Goal: Use online tool/utility: Utilize a website feature to perform a specific function

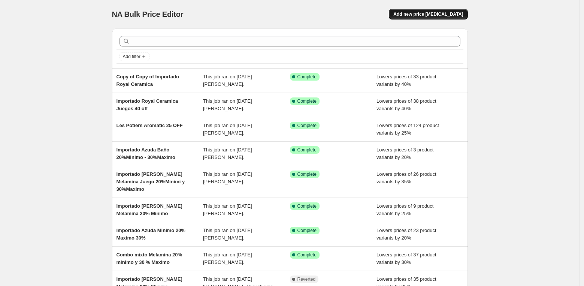
click at [433, 13] on span "Add new price [MEDICAL_DATA]" at bounding box center [428, 14] width 70 height 6
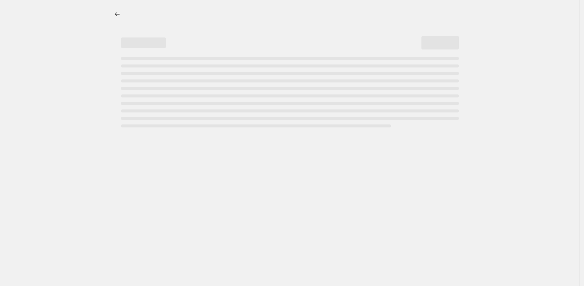
select select "percentage"
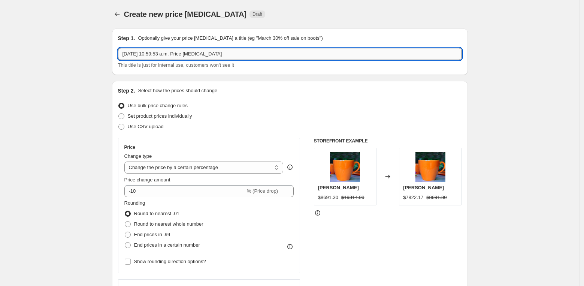
click at [163, 56] on input "[DATE] 10:59:53 a.m. Price [MEDICAL_DATA]" at bounding box center [290, 54] width 344 height 12
type input "Importado Azuda Set de Baño 20%minimo y 30%Maximo"
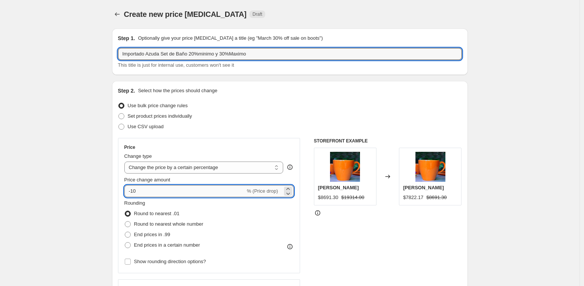
click at [147, 194] on input "-10" at bounding box center [184, 191] width 121 height 12
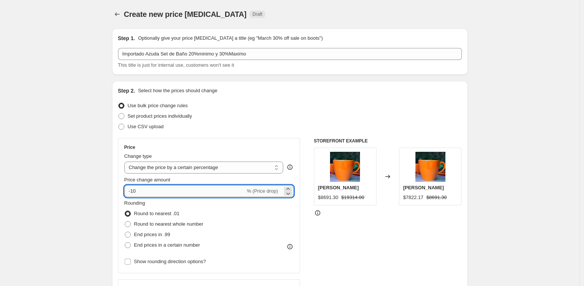
type input "-1"
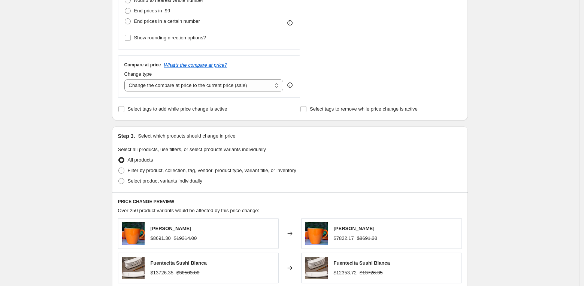
scroll to position [286, 0]
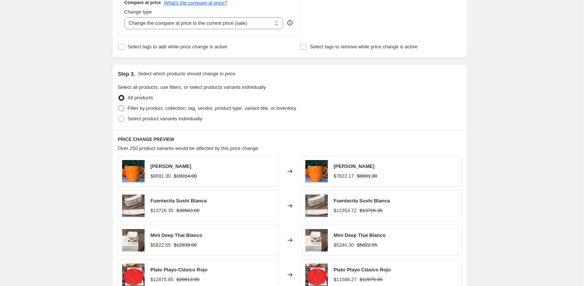
type input "-25"
click at [173, 106] on span "Filter by product, collection, tag, vendor, product type, variant title, or inv…" at bounding box center [212, 108] width 168 height 6
click at [119, 106] on input "Filter by product, collection, tag, vendor, product type, variant title, or inv…" at bounding box center [118, 105] width 0 height 0
radio input "true"
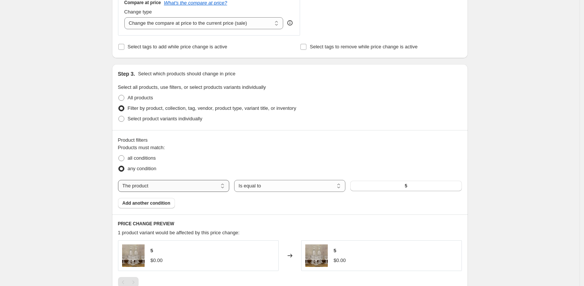
click at [180, 185] on select "The product The product's collection The product's tag The product's vendor The…" at bounding box center [173, 186] width 111 height 12
select select "vendor"
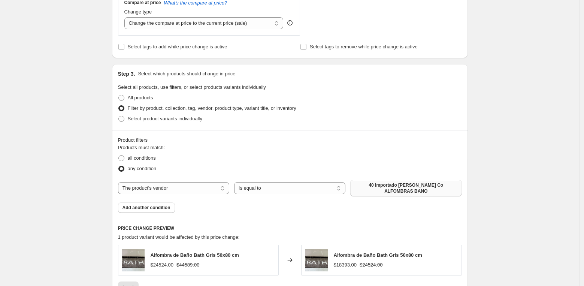
click at [373, 188] on span "40 Importado [PERSON_NAME] Co ALFOMBRAS BANO" at bounding box center [406, 188] width 102 height 12
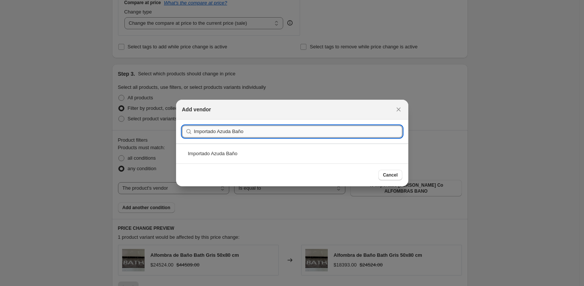
click at [261, 131] on input "Importado Azuda Baño" at bounding box center [298, 131] width 208 height 12
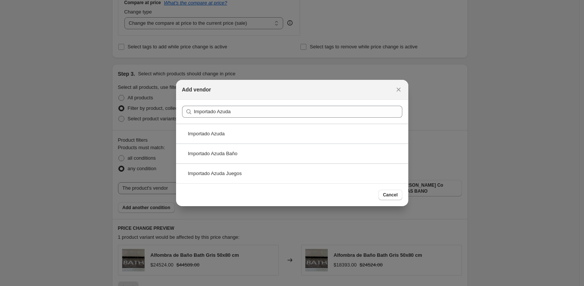
click at [247, 118] on section "Submit Importado Azuda" at bounding box center [292, 112] width 232 height 24
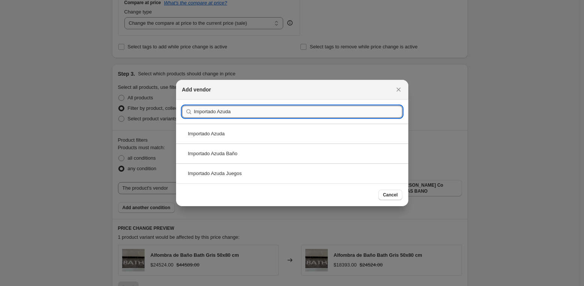
click at [246, 114] on input "Importado Azuda" at bounding box center [298, 112] width 208 height 12
paste input "Baño Set"
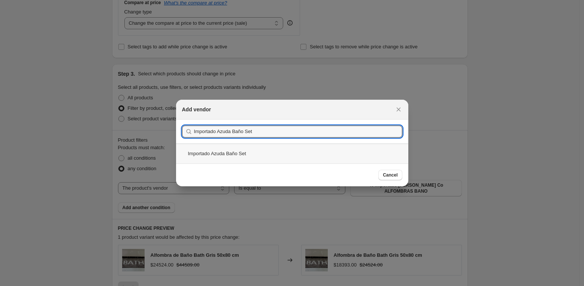
type input "Importado Azuda Baño Set"
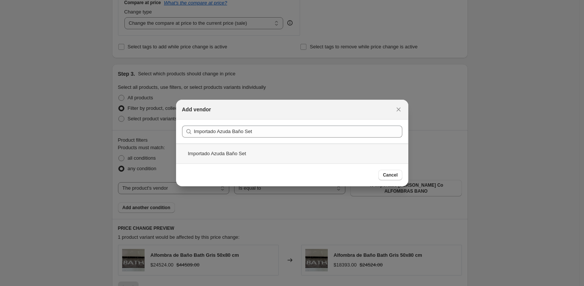
click at [233, 157] on div "Importado Azuda Baño Set" at bounding box center [292, 153] width 232 height 20
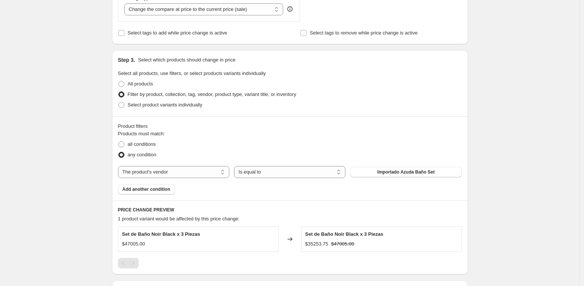
scroll to position [404, 0]
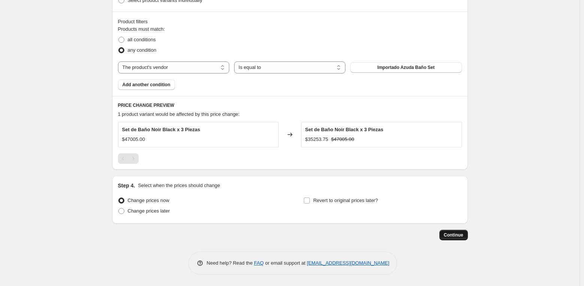
click at [451, 232] on span "Continue" at bounding box center [453, 235] width 19 height 6
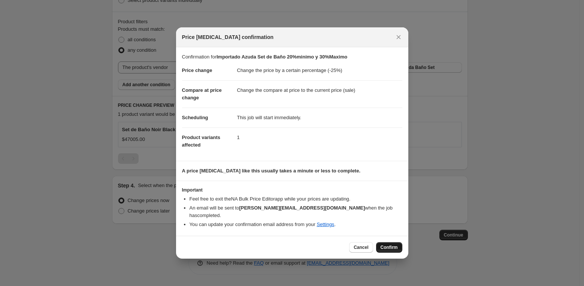
click at [388, 242] on button "Confirm" at bounding box center [389, 247] width 26 height 10
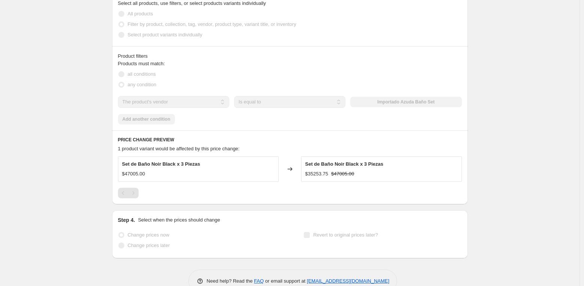
select select "percentage"
select select "vendor"
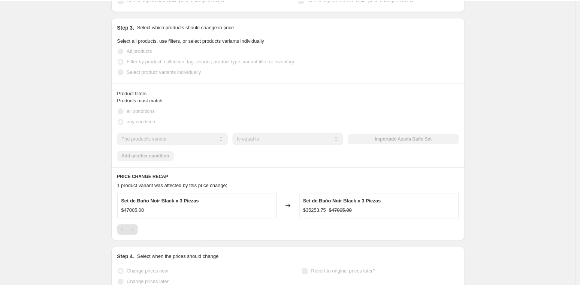
scroll to position [0, 0]
